Goal: Transaction & Acquisition: Purchase product/service

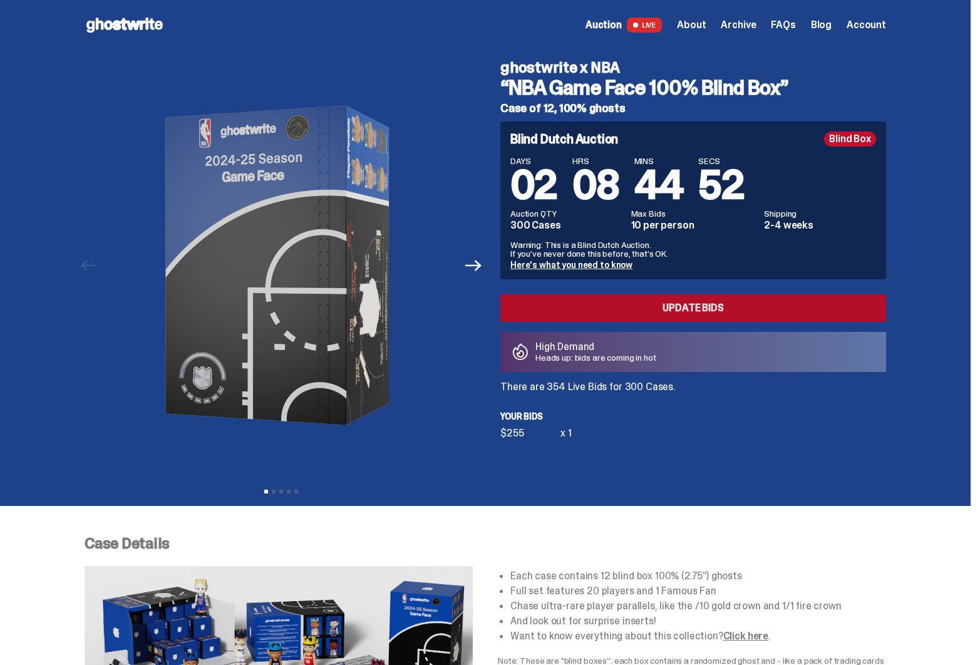
click at [613, 313] on link "Update Bids" at bounding box center [693, 308] width 386 height 28
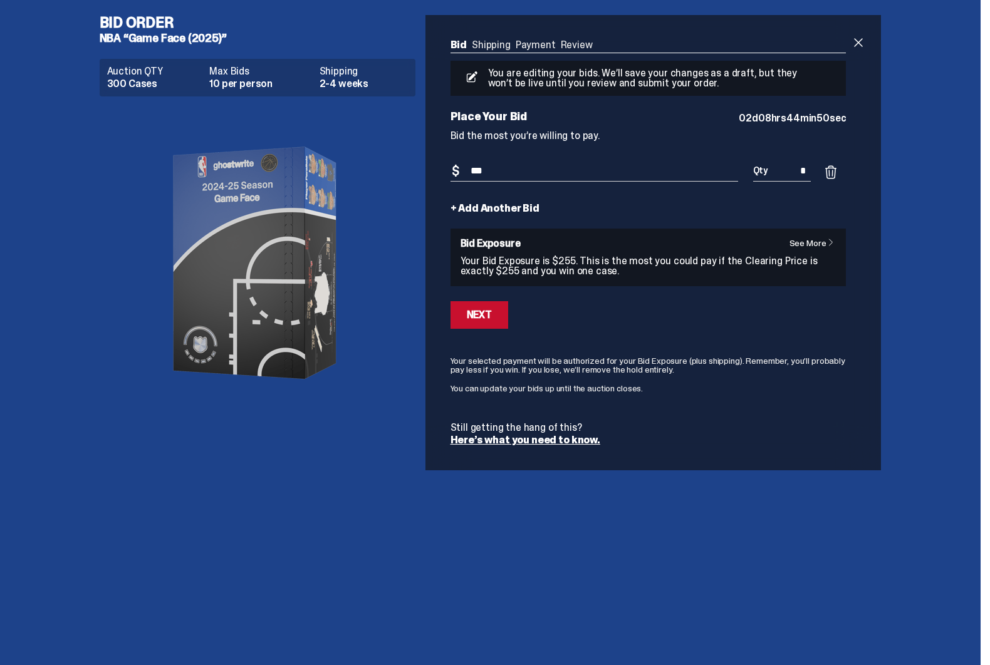
click at [504, 206] on link "+ Add Another Bid" at bounding box center [494, 209] width 89 height 10
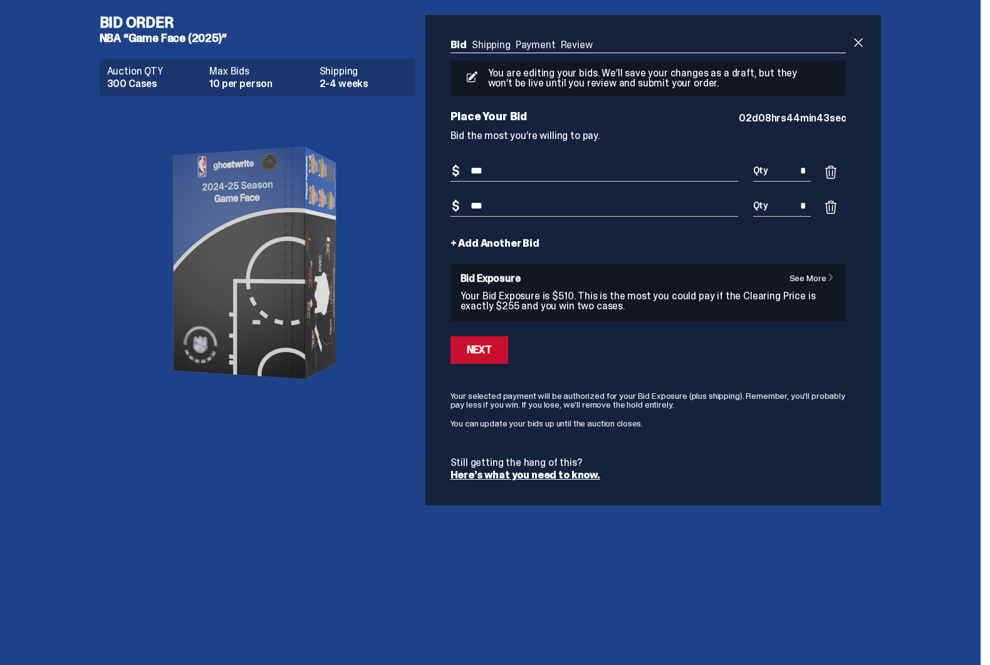
drag, startPoint x: 507, startPoint y: 205, endPoint x: 470, endPoint y: 203, distance: 36.4
click at [470, 203] on input "***" at bounding box center [594, 206] width 288 height 21
type input "***"
click at [480, 351] on div "Next" at bounding box center [479, 350] width 25 height 10
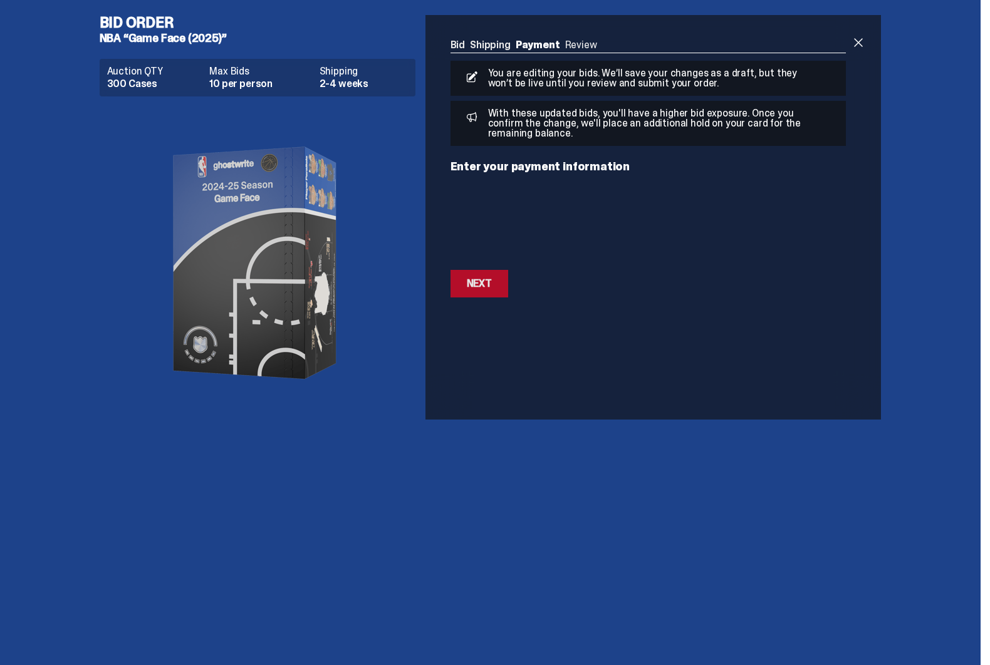
click at [489, 286] on div "Next" at bounding box center [479, 284] width 25 height 10
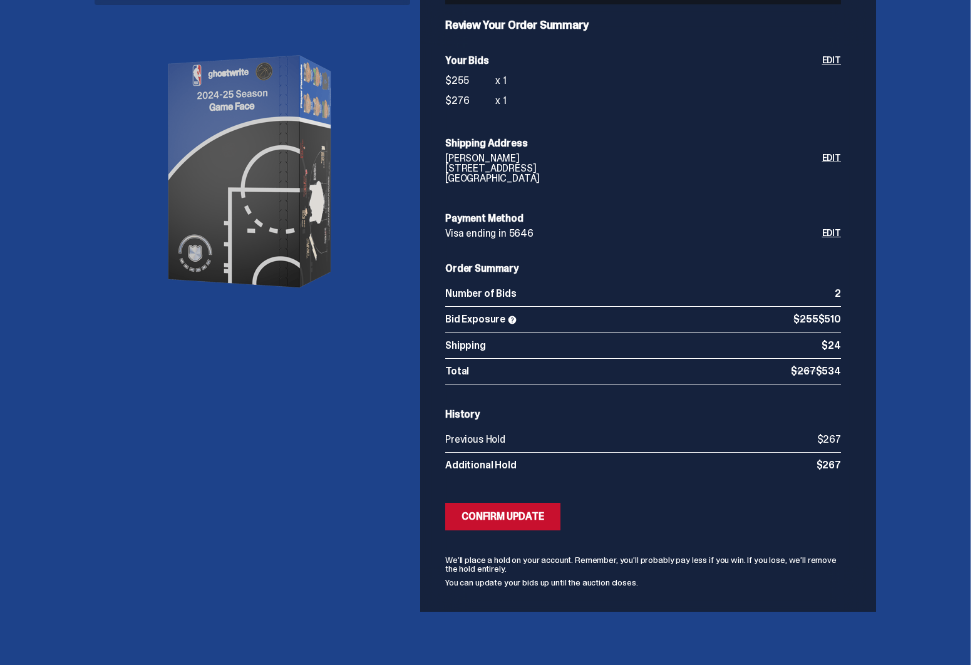
scroll to position [92, 0]
click at [503, 520] on div "Confirm Update" at bounding box center [503, 516] width 83 height 10
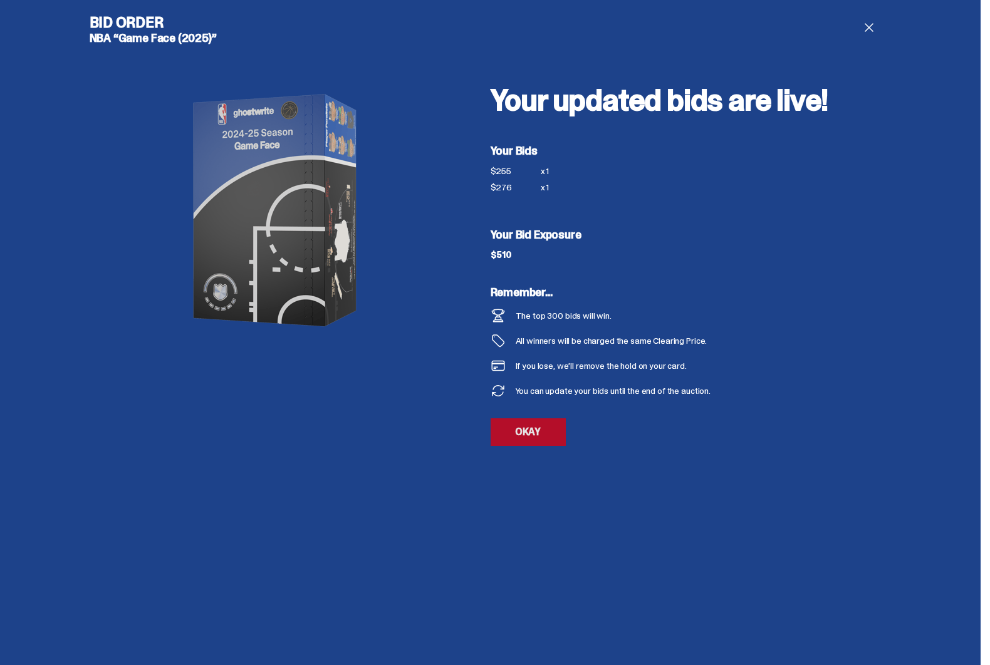
click at [517, 436] on link "OKAY" at bounding box center [527, 432] width 75 height 28
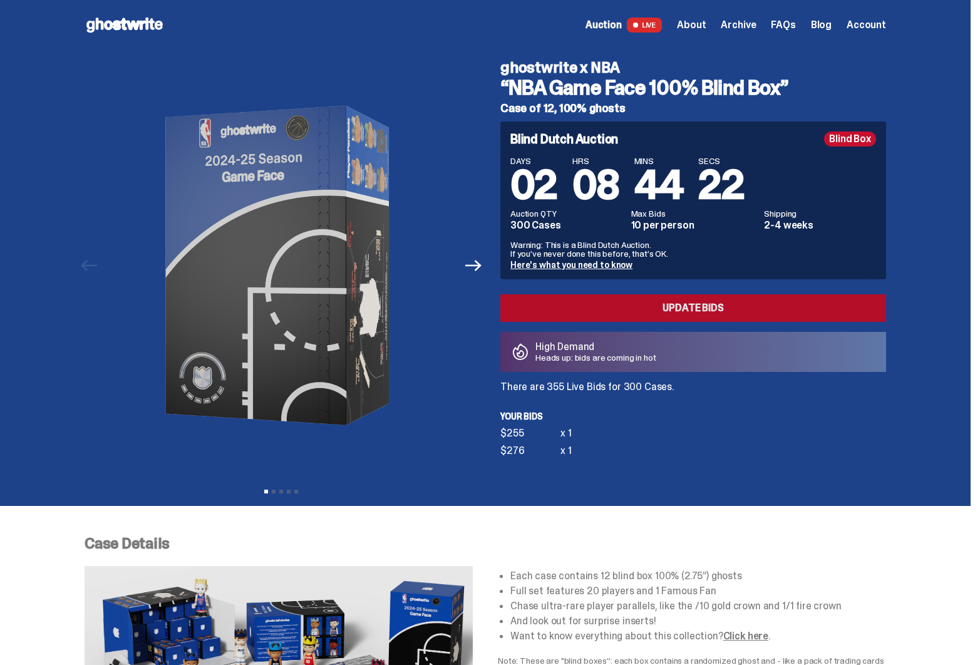
click at [578, 308] on link "Update Bids" at bounding box center [693, 308] width 386 height 28
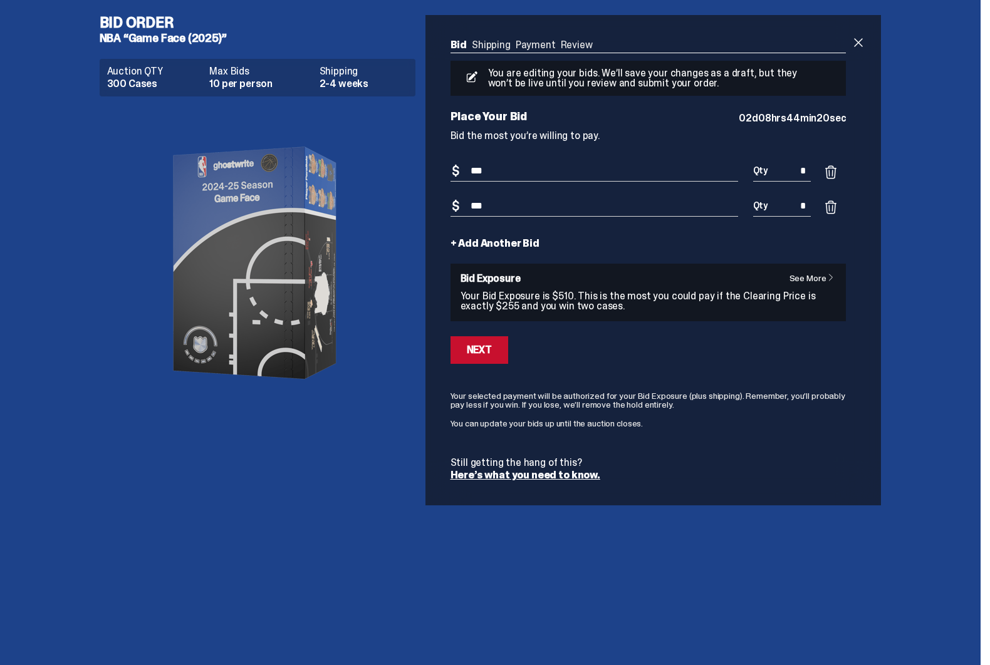
click at [479, 246] on link "+ Add Another Bid" at bounding box center [494, 244] width 89 height 10
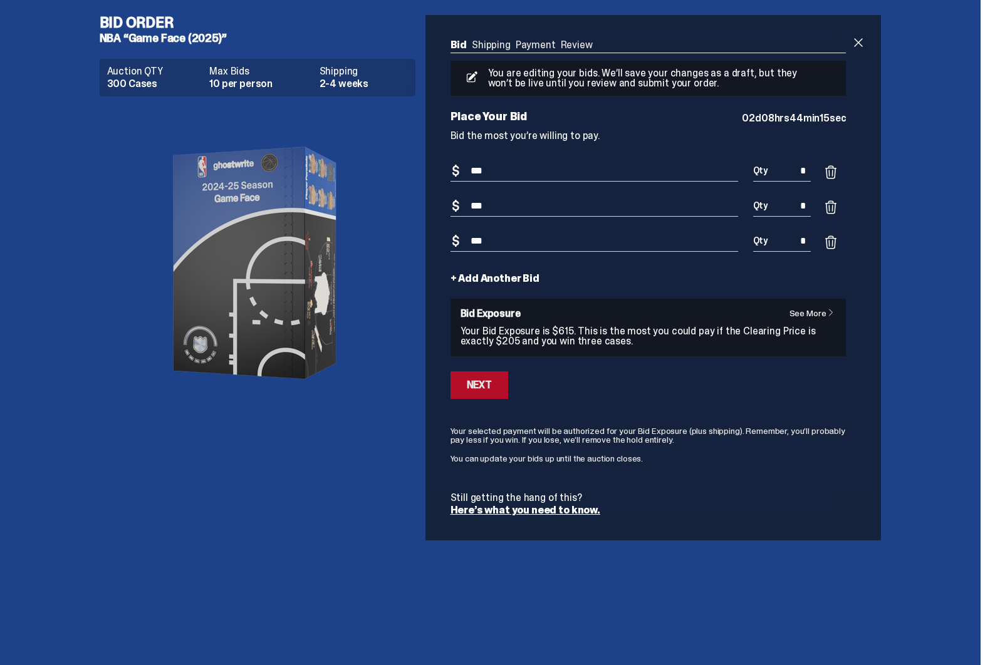
type input "***"
click at [476, 386] on div "Next" at bounding box center [479, 385] width 25 height 10
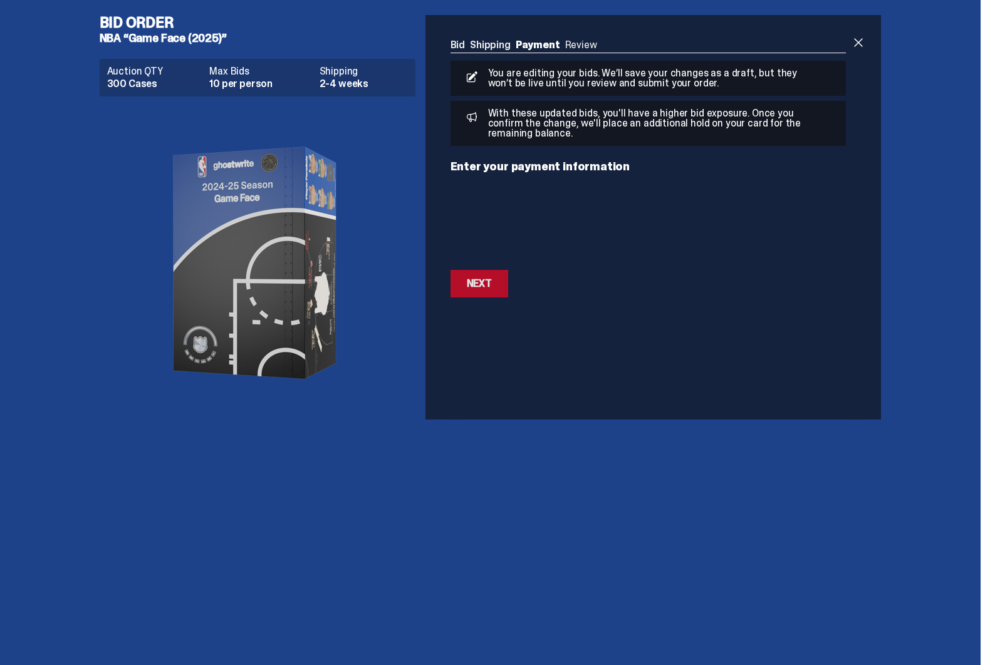
click at [484, 283] on div "Next" at bounding box center [479, 284] width 25 height 10
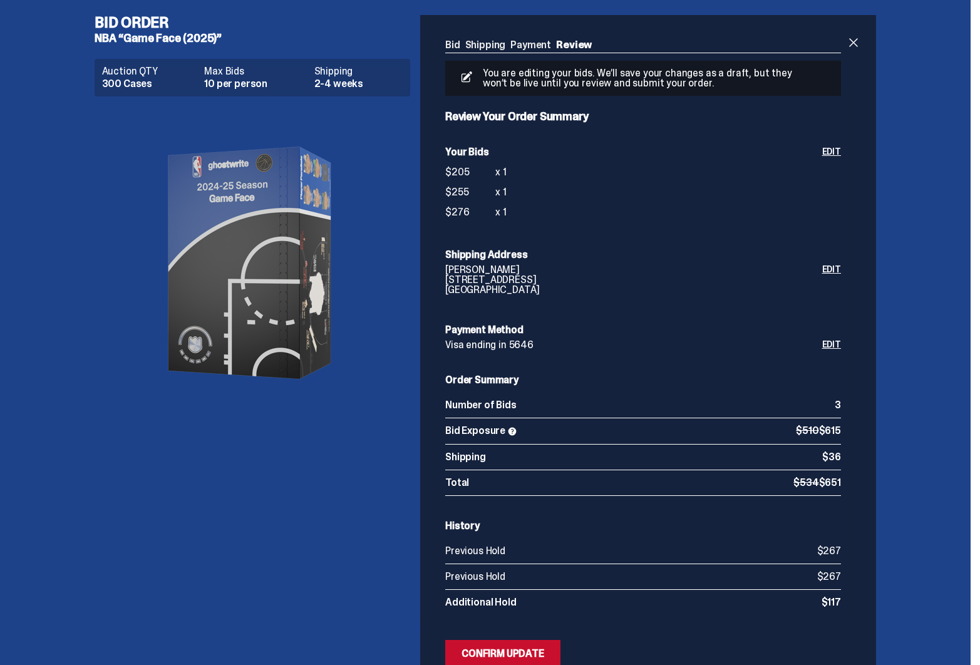
scroll to position [138, 0]
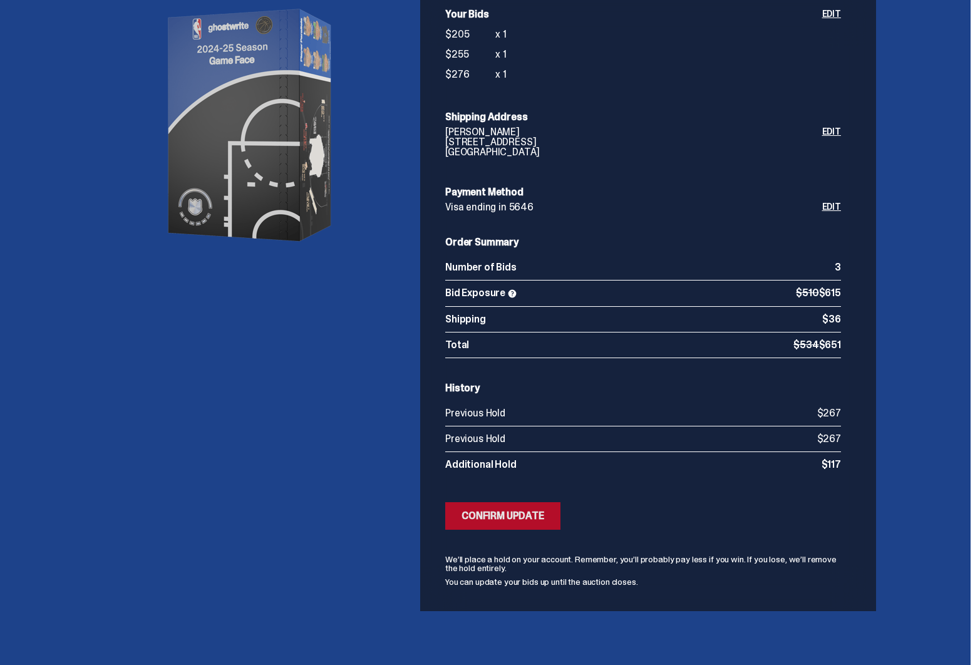
click at [504, 518] on div "Confirm Update" at bounding box center [503, 516] width 83 height 10
